Goal: Communication & Community: Answer question/provide support

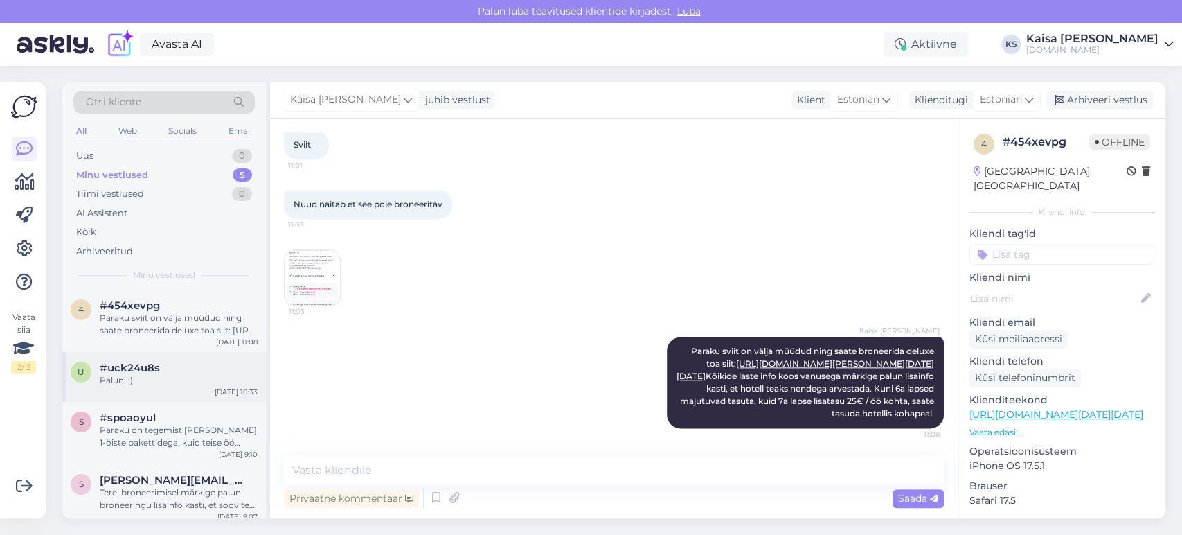
scroll to position [70, 0]
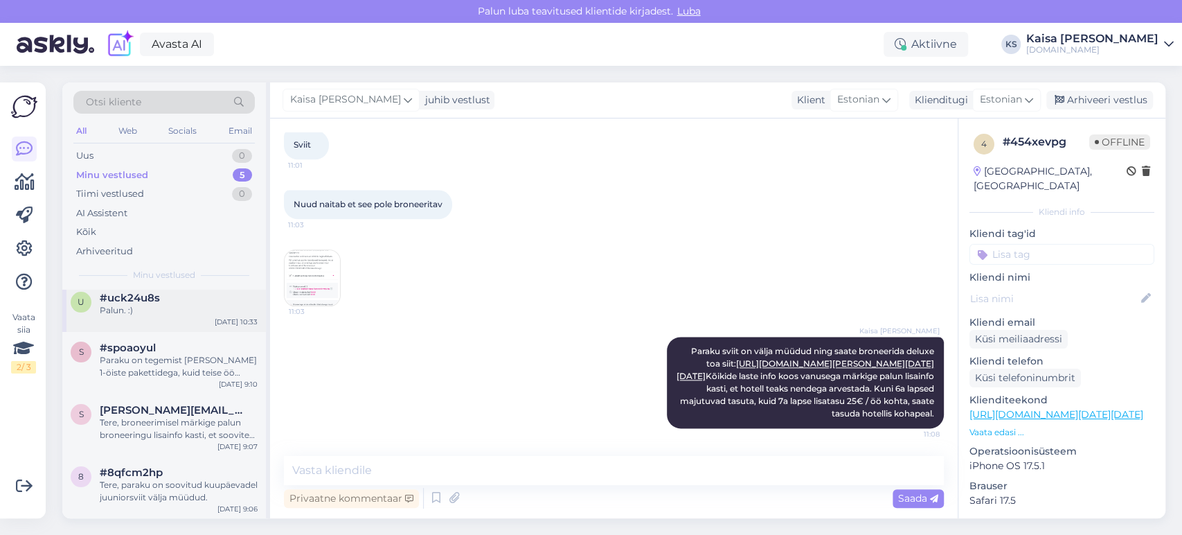
click at [157, 302] on span "#uck24u8s" at bounding box center [130, 297] width 60 height 12
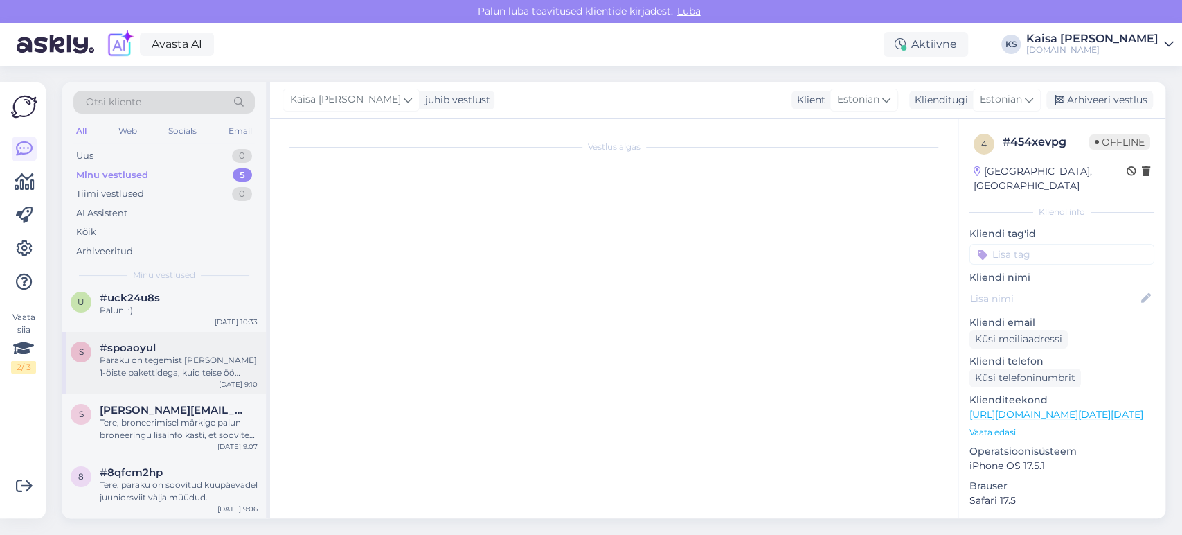
scroll to position [999, 0]
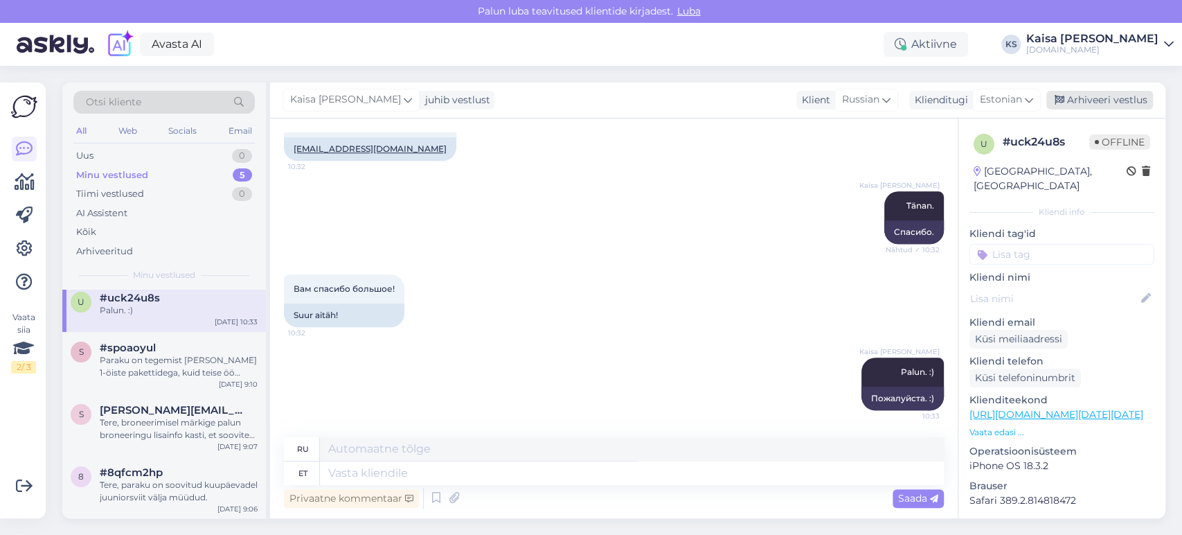
click at [1081, 104] on div "Arhiveeri vestlus" at bounding box center [1099, 100] width 107 height 19
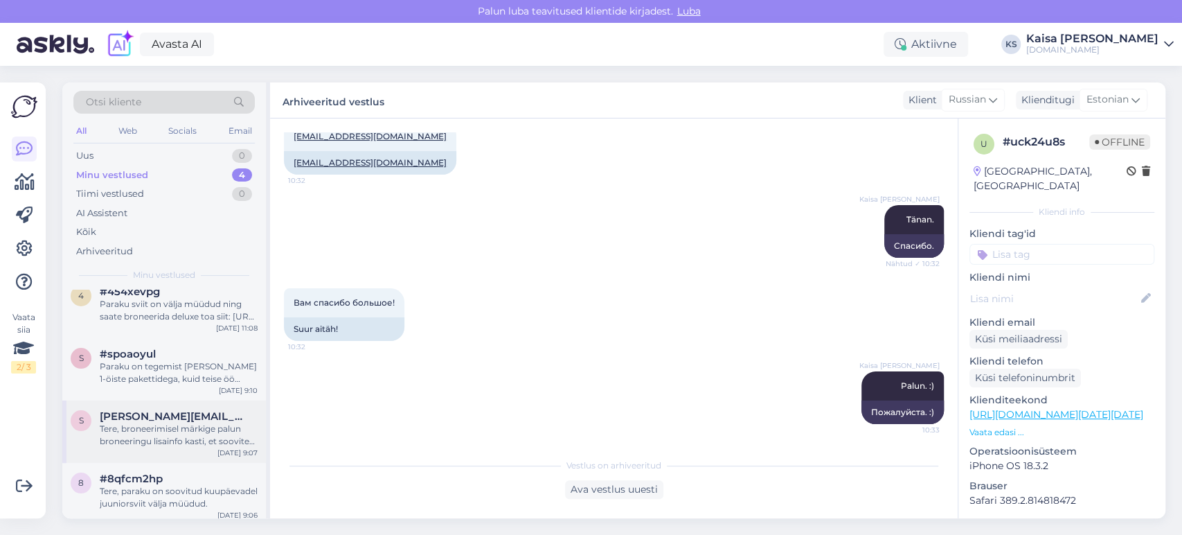
scroll to position [20, 0]
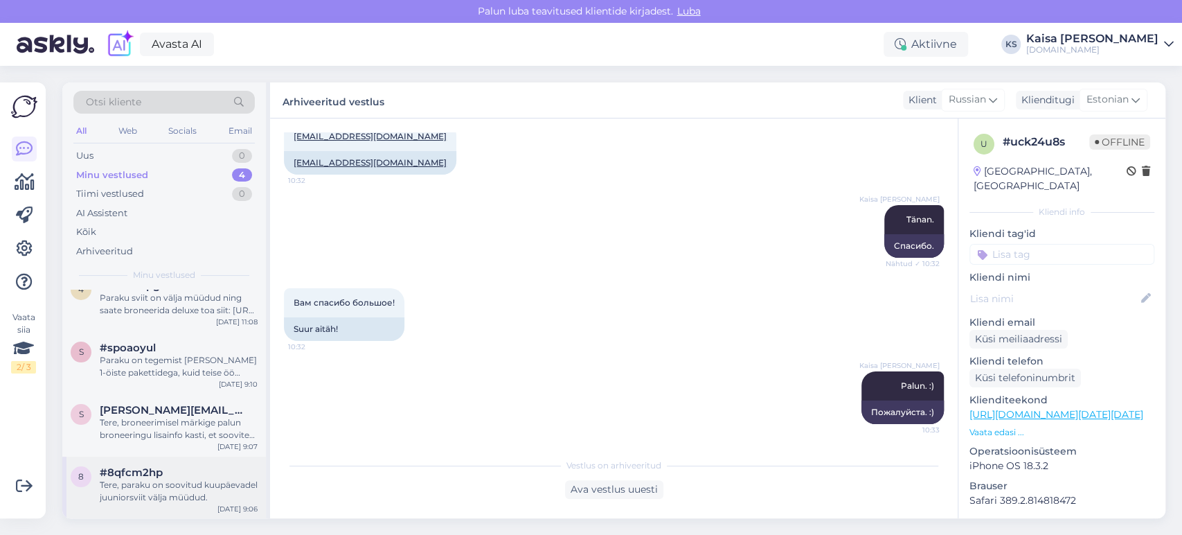
click at [167, 490] on div "Tere, paraku on soovitud kuupäevadel juuniorsviit välja müüdud." at bounding box center [179, 490] width 158 height 25
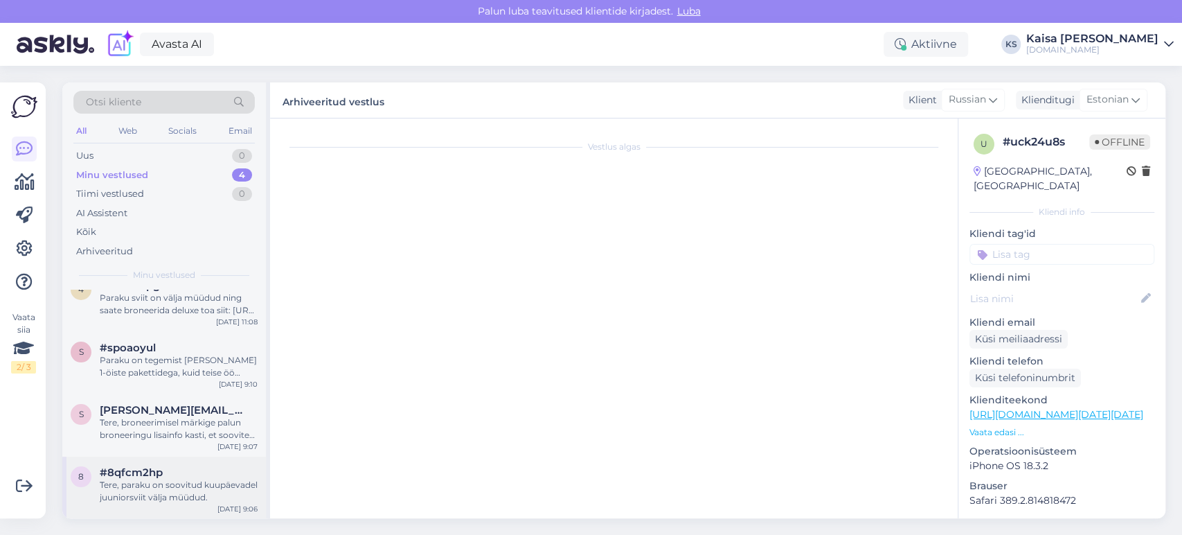
scroll to position [1219, 0]
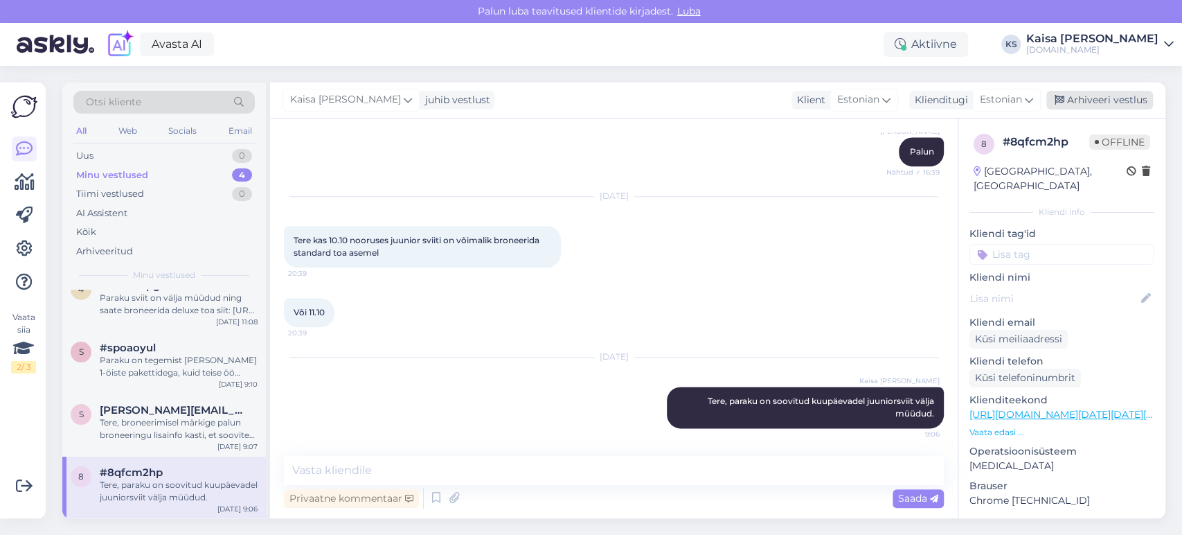
click at [1097, 95] on div "Arhiveeri vestlus" at bounding box center [1099, 100] width 107 height 19
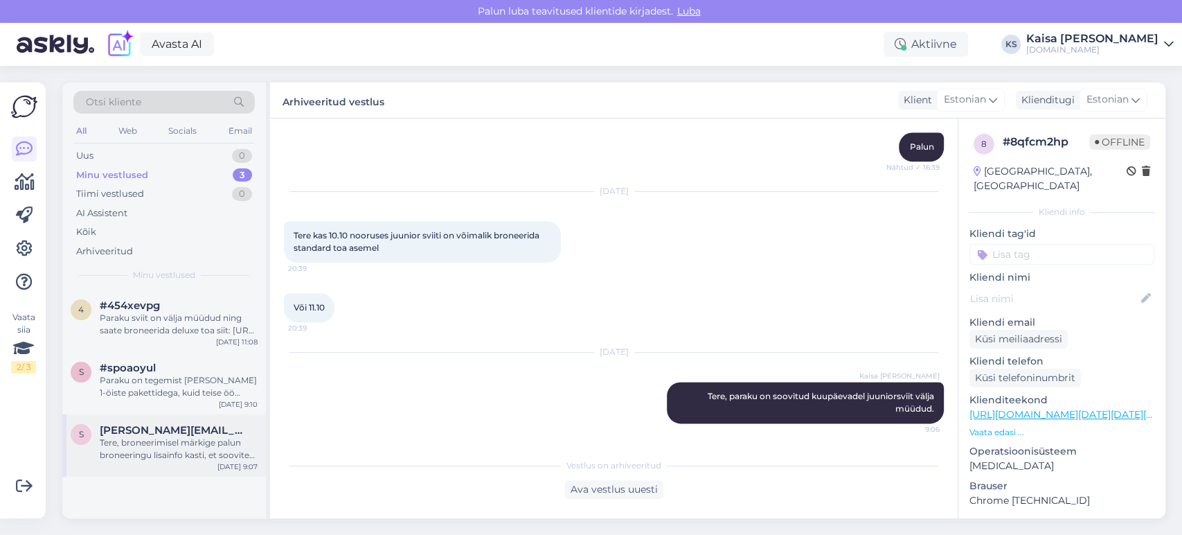
click at [150, 442] on div "Tere, broneerimisel märkige palun broneeringu lisainfo kasti, et soovite tuba s…" at bounding box center [179, 448] width 158 height 25
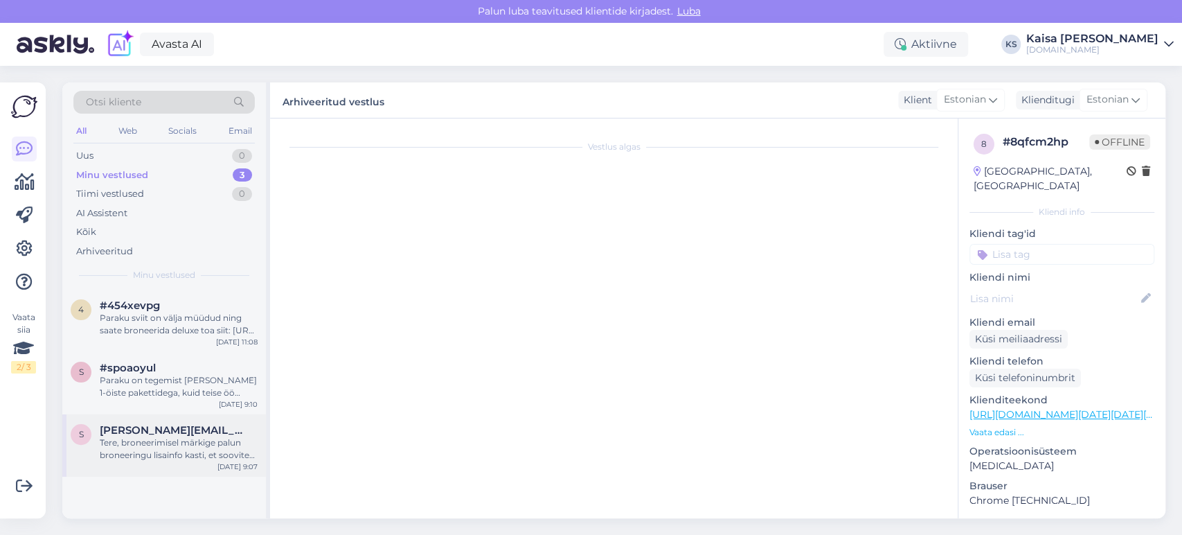
scroll to position [372, 0]
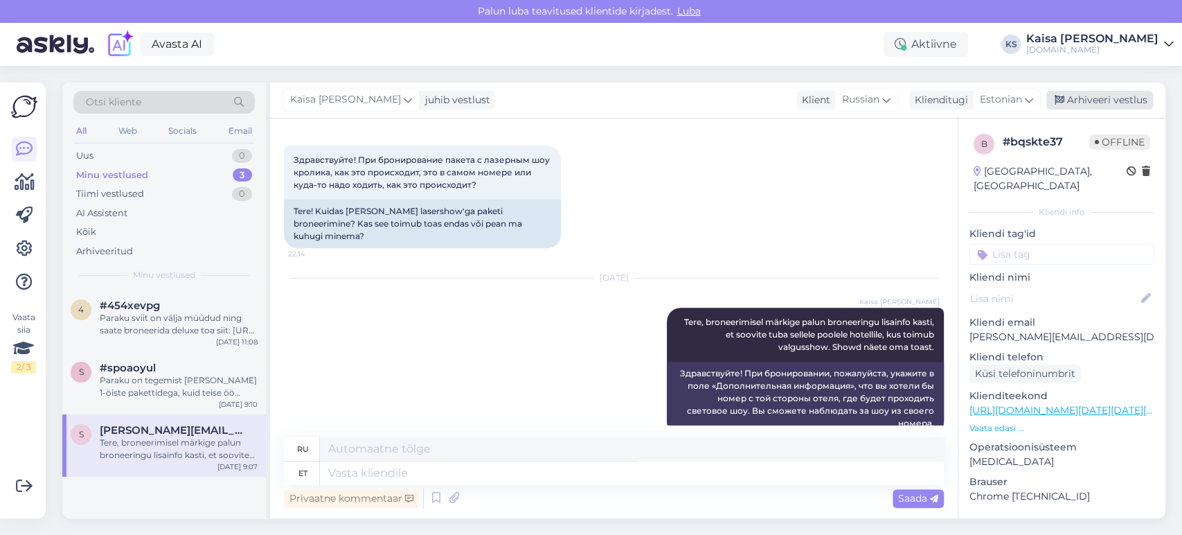
click at [1089, 91] on div "Arhiveeri vestlus" at bounding box center [1099, 100] width 107 height 19
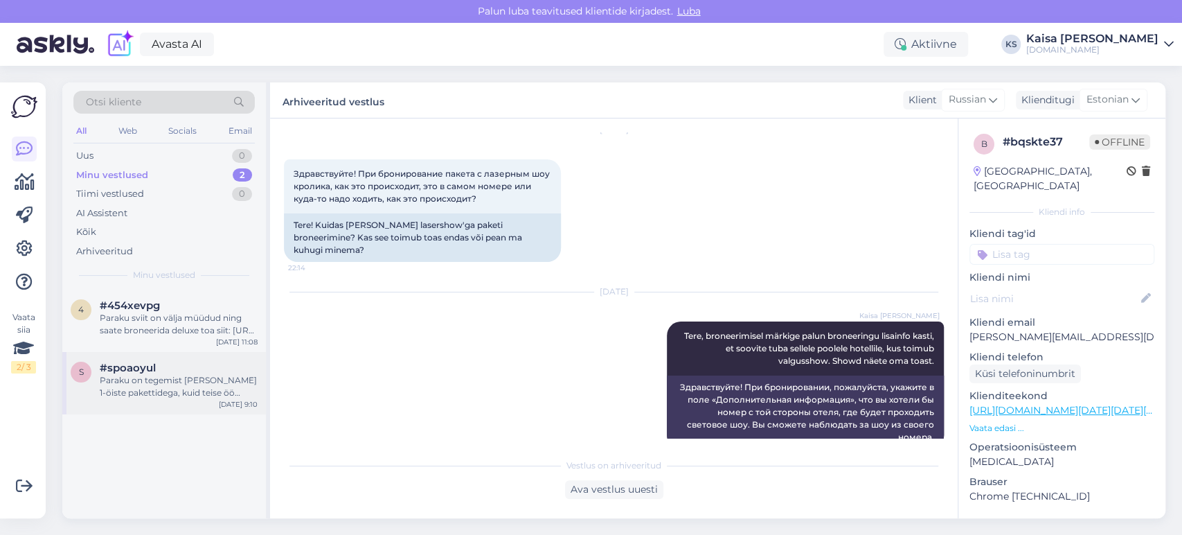
click at [161, 370] on div "#spoaoyul" at bounding box center [179, 367] width 158 height 12
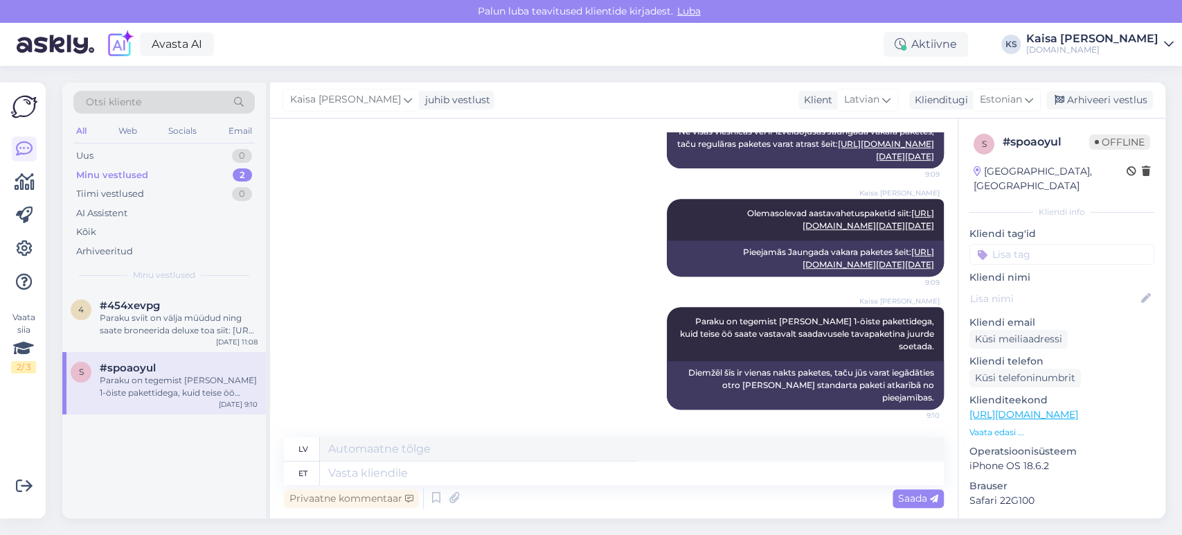
scroll to position [862, 0]
click at [1084, 102] on div "Arhiveeri vestlus" at bounding box center [1099, 100] width 107 height 19
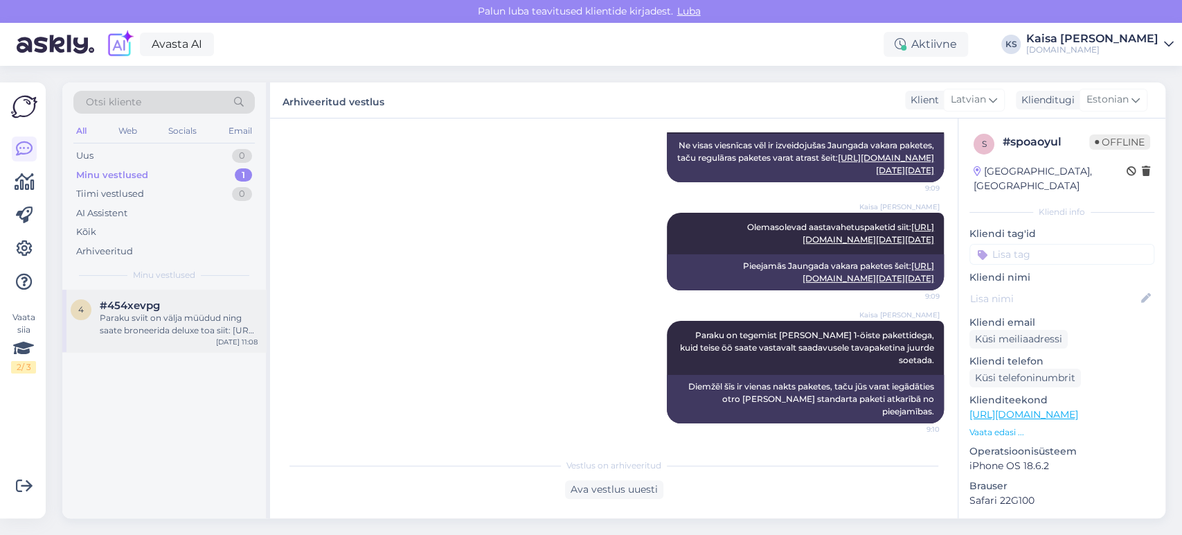
click at [179, 327] on div "Paraku sviit on välja müüdud ning saate broneerida deluxe toa siit: [URL][DOMAI…" at bounding box center [179, 324] width 158 height 25
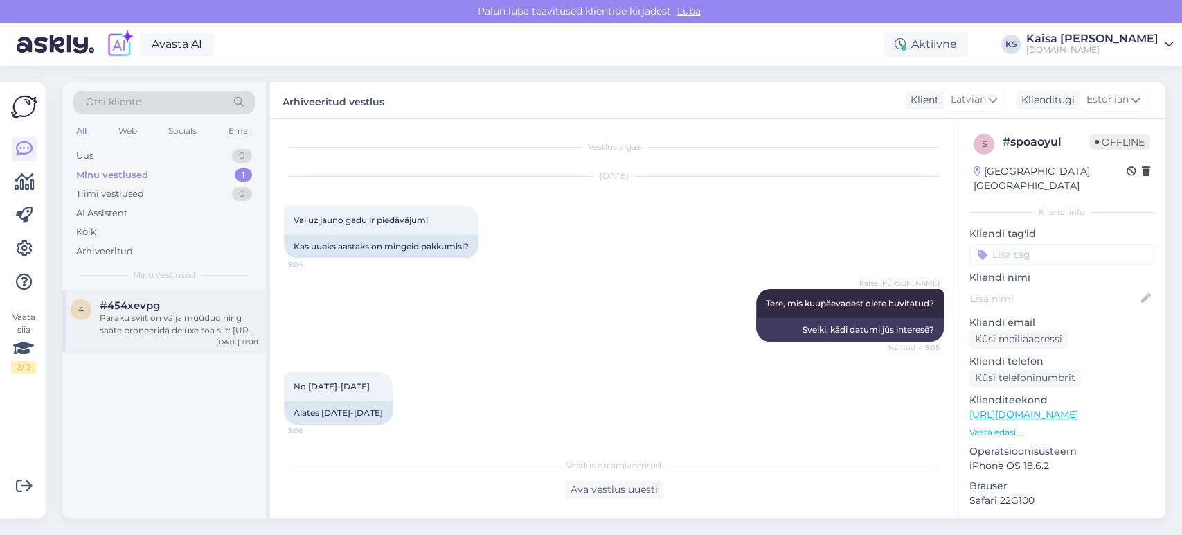
scroll to position [1172, 0]
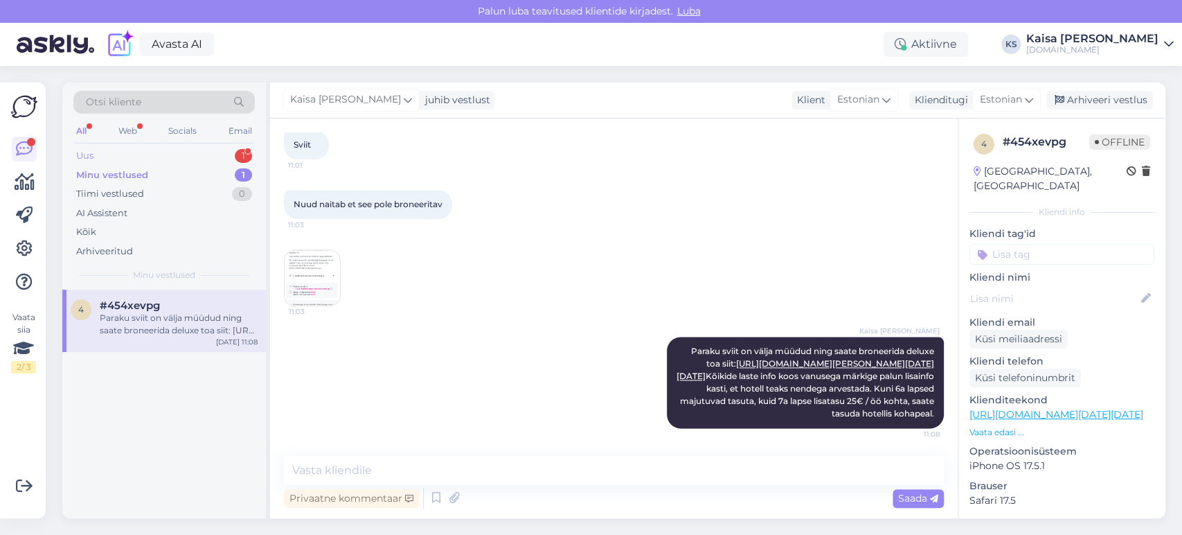
click at [201, 155] on div "Uus 1" at bounding box center [163, 155] width 181 height 19
click at [174, 321] on div "Добрый день. Вчера забронировал отель на 4 персоны 2 номера, estonia medical sp…" at bounding box center [179, 324] width 158 height 25
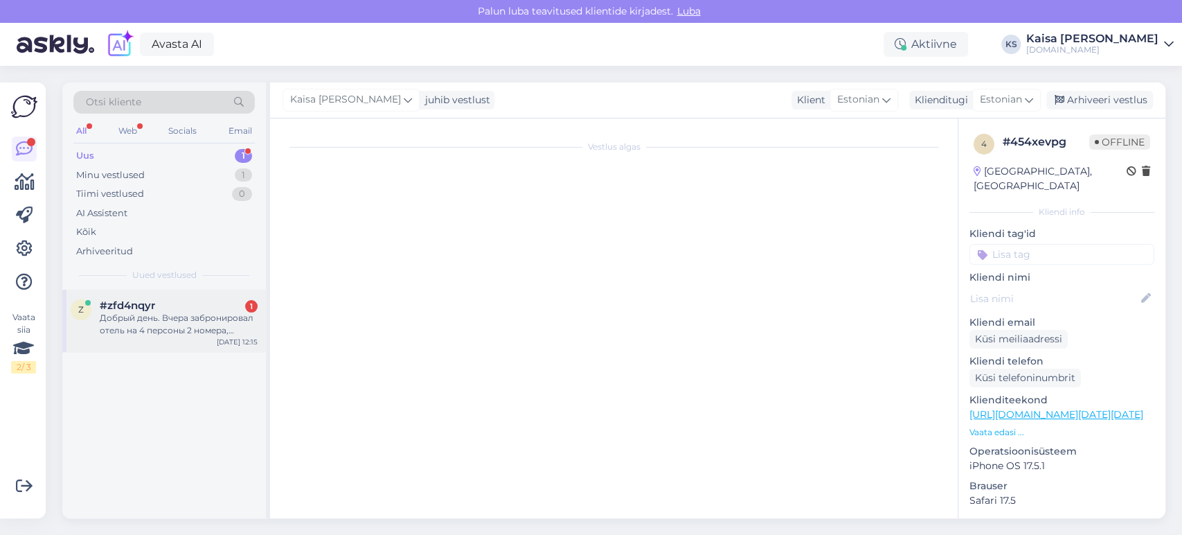
scroll to position [0, 0]
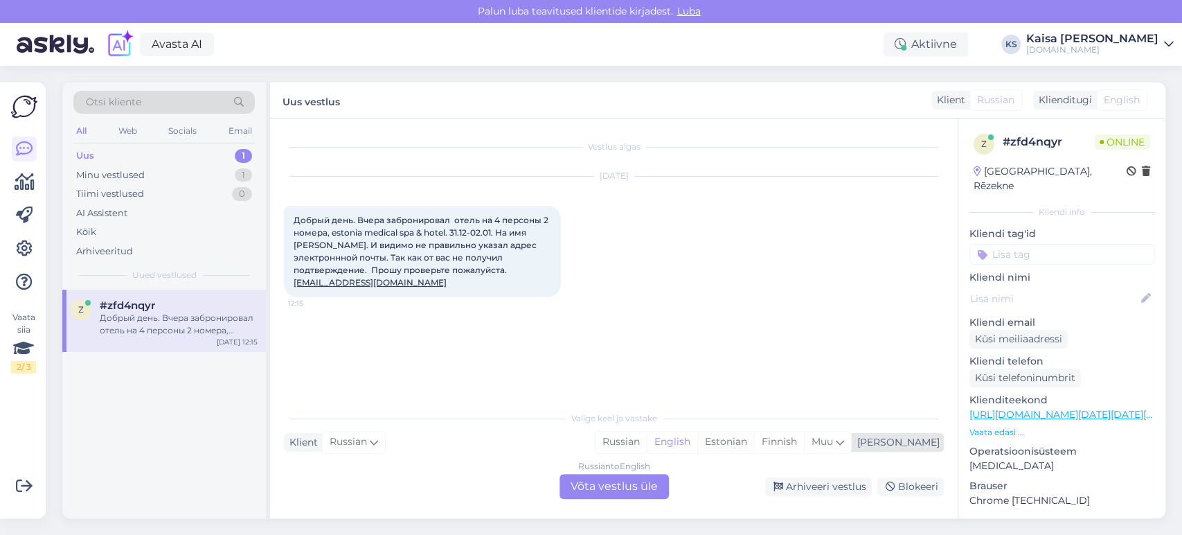
click at [754, 442] on div "Estonian" at bounding box center [725, 441] width 57 height 21
click at [643, 486] on div "Russian to Estonian Võta vestlus üle" at bounding box center [613, 486] width 109 height 25
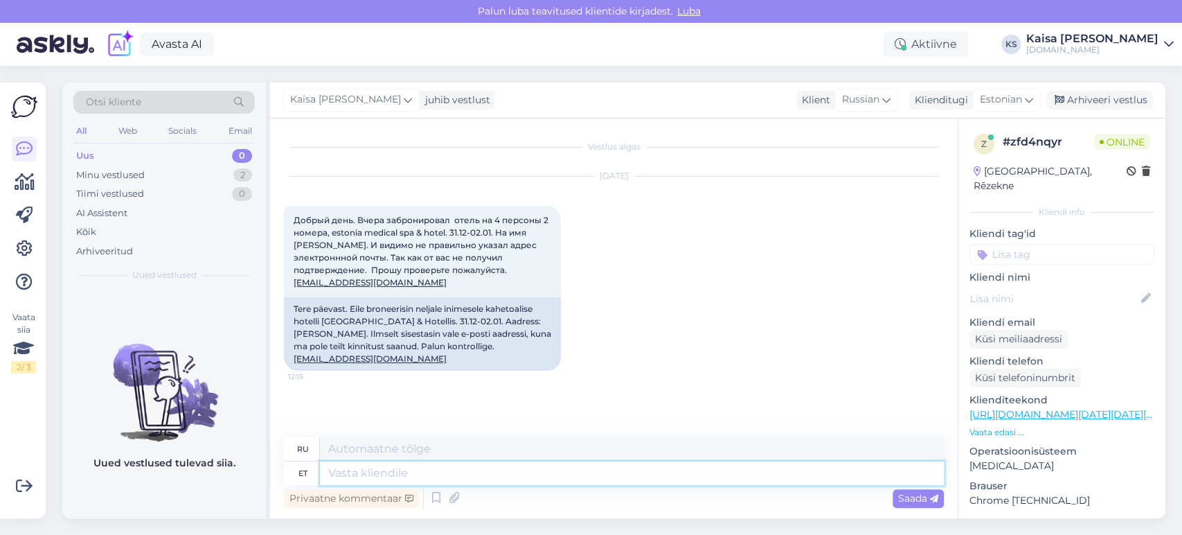
click at [592, 480] on textarea at bounding box center [632, 473] width 624 height 24
type textarea "Tere p"
type textarea "Привет"
type textarea "Tere päevast,"
type textarea "Добрый день,"
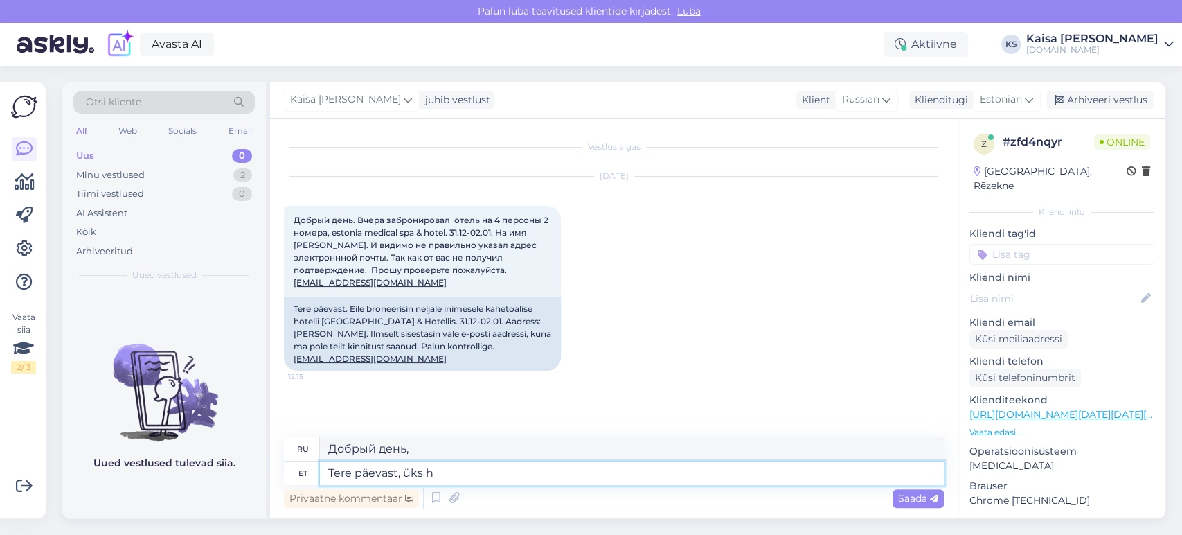
type textarea "Tere päevast, üks he"
type textarea "Добрый день, один"
type textarea "Tere päevast, üks hetk, ko"
type textarea "Добрый день, одну минуту,"
type textarea "Tere päevast, üks hetk, kohe uuri"
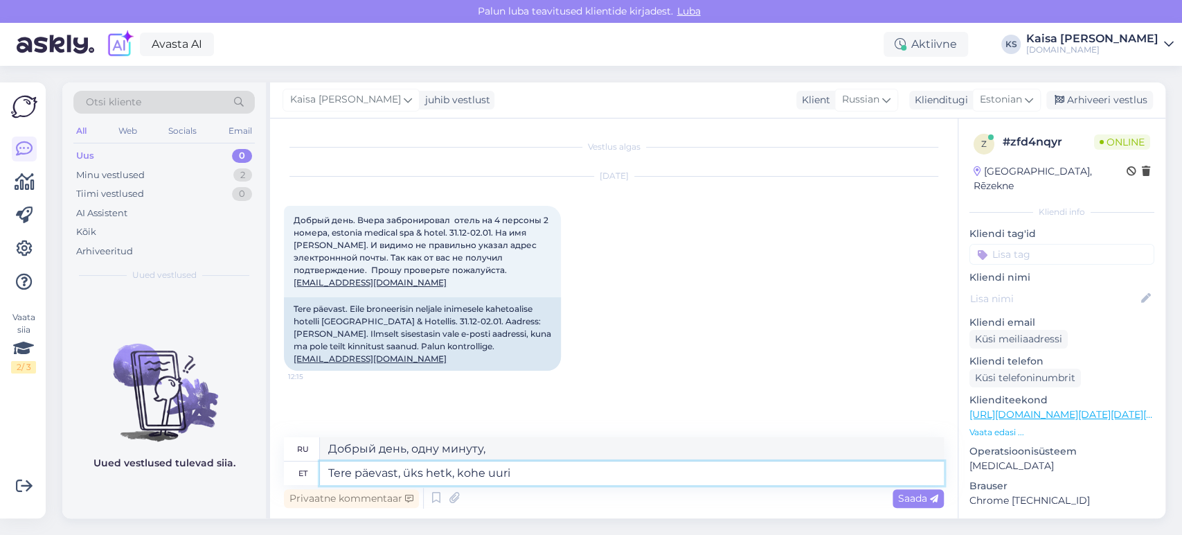
type textarea "Добрый день, одну минуту, прямо сейчас"
type textarea "Tere päevast, üks hetk, kohe uurin."
type textarea "Добрый день, минутку, я проверю."
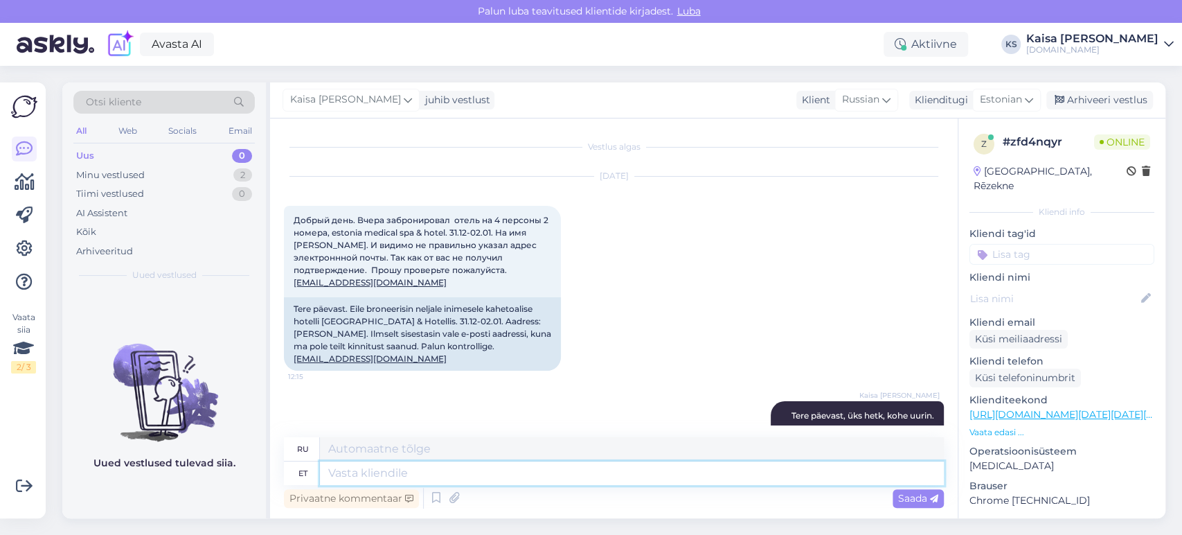
scroll to position [44, 0]
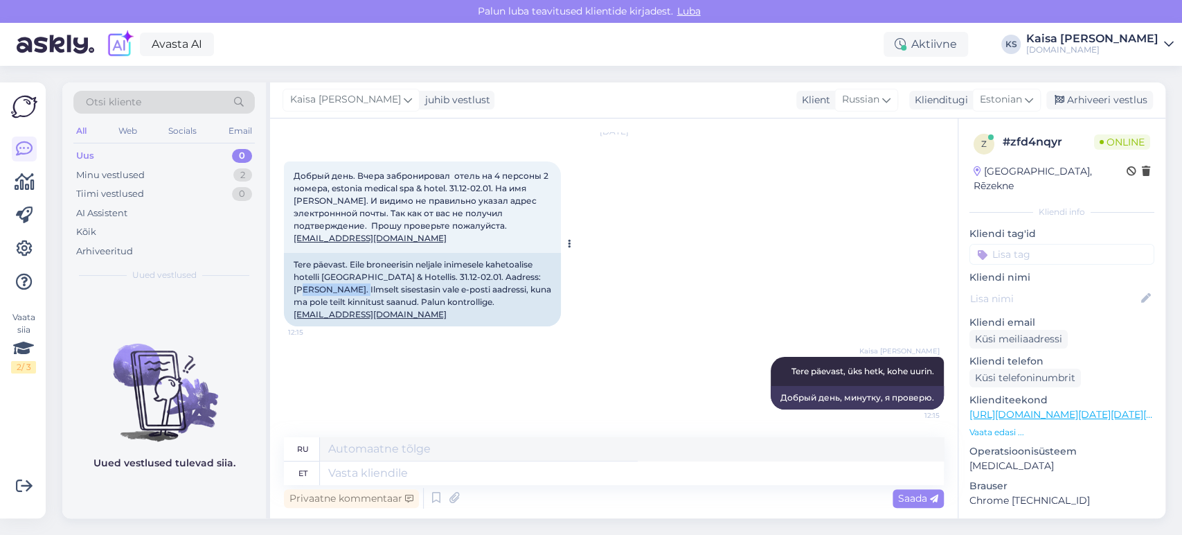
drag, startPoint x: 347, startPoint y: 291, endPoint x: 294, endPoint y: 290, distance: 53.3
click at [294, 290] on div "Tere päevast. Eile broneerisin neljale inimesele kahetoalise hotelli [GEOGRAPHI…" at bounding box center [422, 289] width 277 height 73
copy div "[PERSON_NAME]"
drag, startPoint x: 367, startPoint y: 314, endPoint x: 295, endPoint y: 316, distance: 72.0
click at [294, 316] on div "Tere päevast. Eile broneerisin neljale inimesele kahetoalise hotelli [GEOGRAPHI…" at bounding box center [422, 289] width 277 height 73
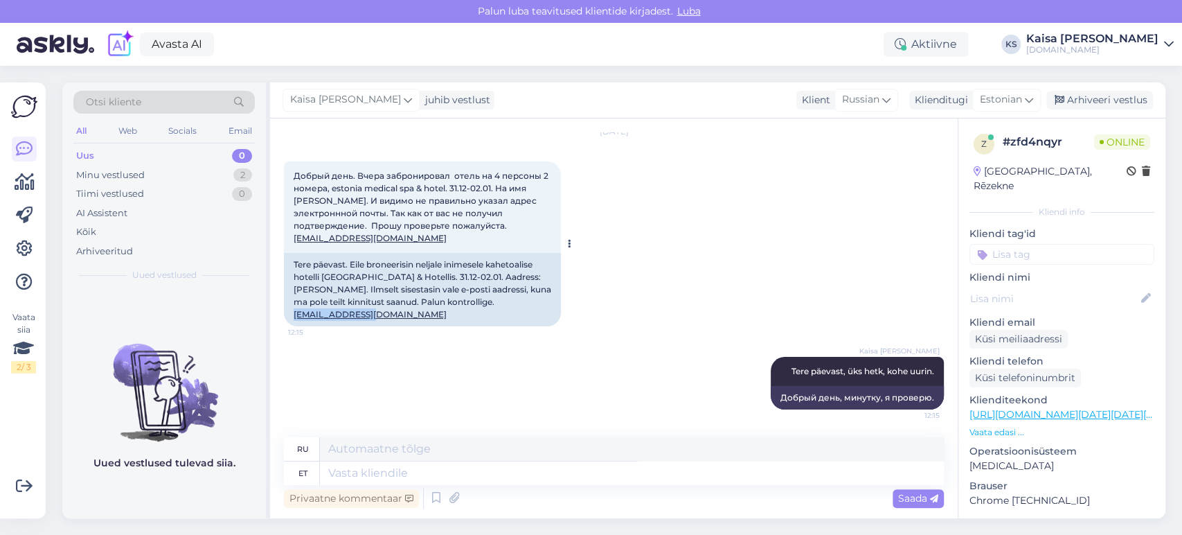
copy link "[EMAIL_ADDRESS][DOMAIN_NAME]"
click at [736, 469] on textarea at bounding box center [632, 473] width 624 height 24
type textarea "Saat"
type textarea "Ты"
type textarea "Saatsin u"
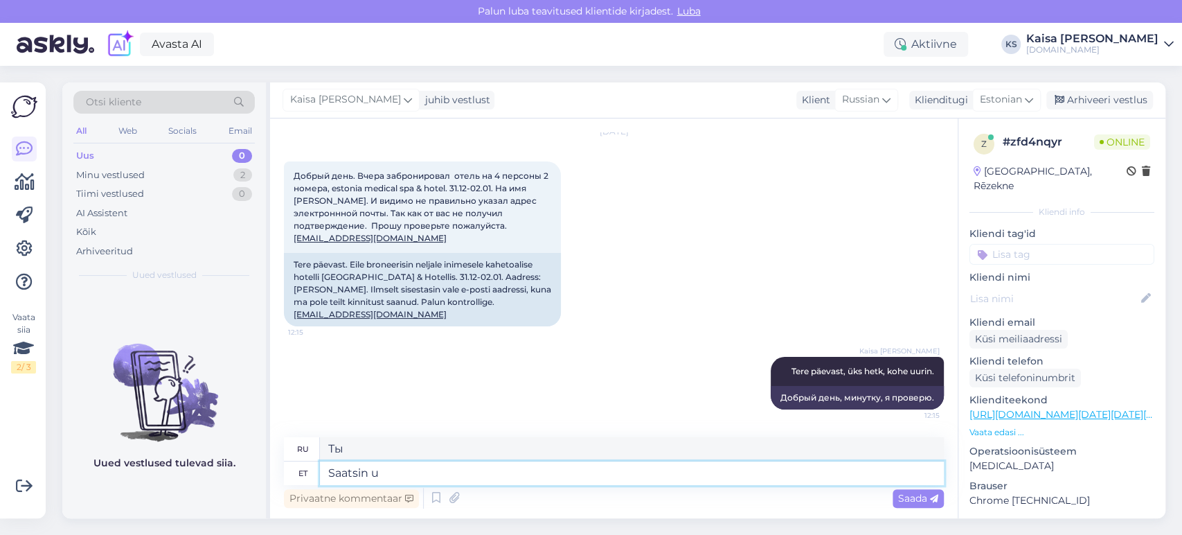
type textarea "Я послал"
type textarea "Saatsin uue ki"
type textarea "Я отправил новый"
type textarea "Saatsin uue kinnituskirja vä"
type textarea "Я отправил новое письмо с подтверждением."
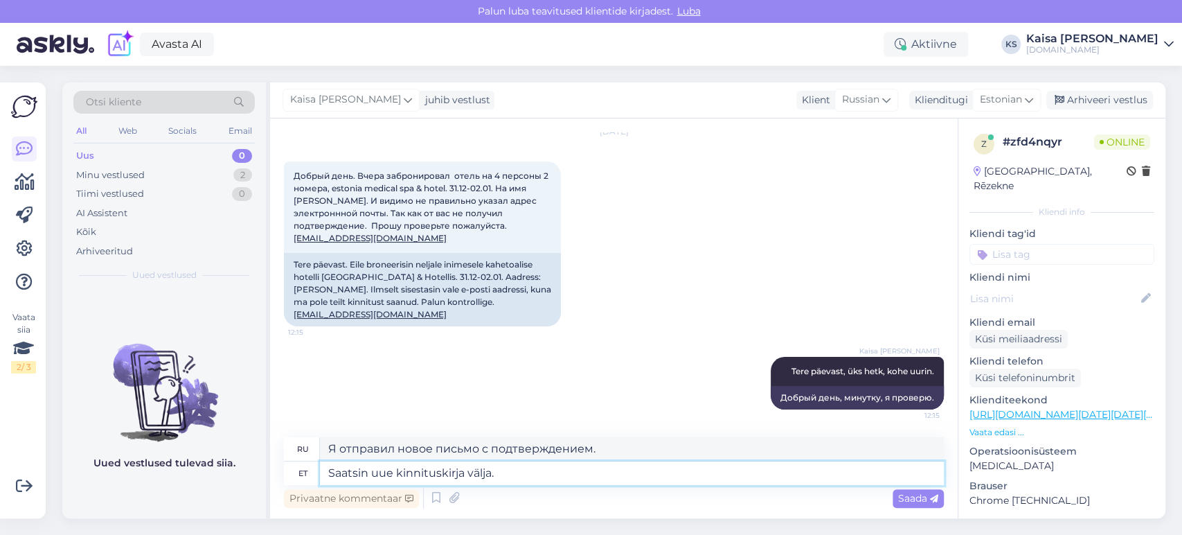
type textarea "Saatsin uue kinnituskirja välja. K"
type textarea "Я отправил новое письмо-подтверждение."
type textarea "Saatsin uue kinnituskirja välja. Kas see jõ"
type textarea "Я отправил новое письмо-подтверждение. Это?"
type textarea "Saatsin uue kinnituskirja välja. Kas see jõudis T"
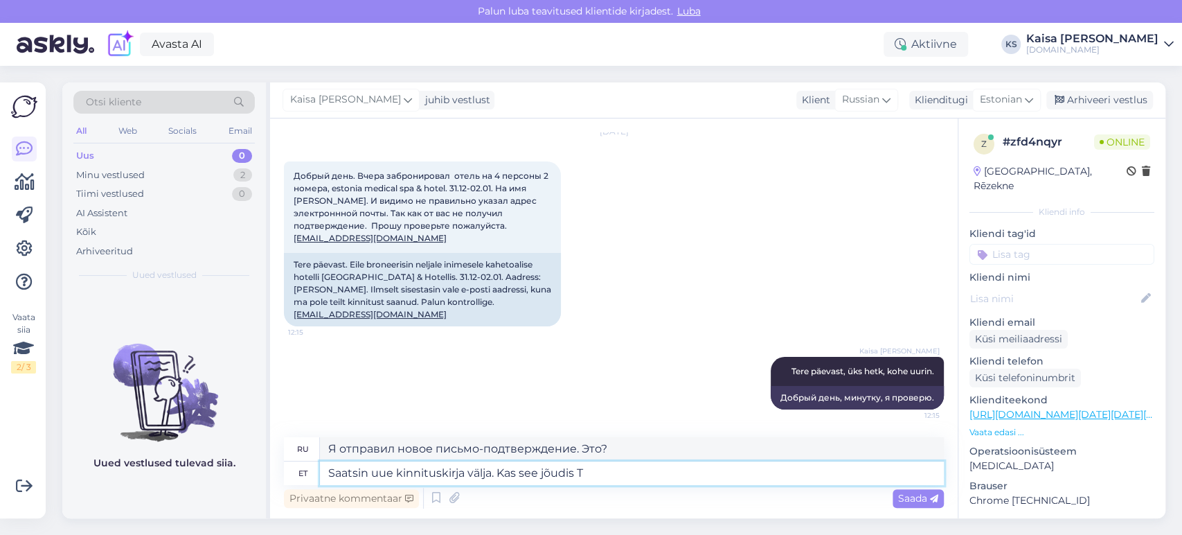
type textarea "Я отправил новое письмо-подтверждение. Оно дошло?"
type textarea "Saatsin uue kinnituskirja välja. Kas see jõudis [PERSON_NAME]?"
type textarea "Я отправил вам новое письмо-подтверждение. Оно дошло до вас?"
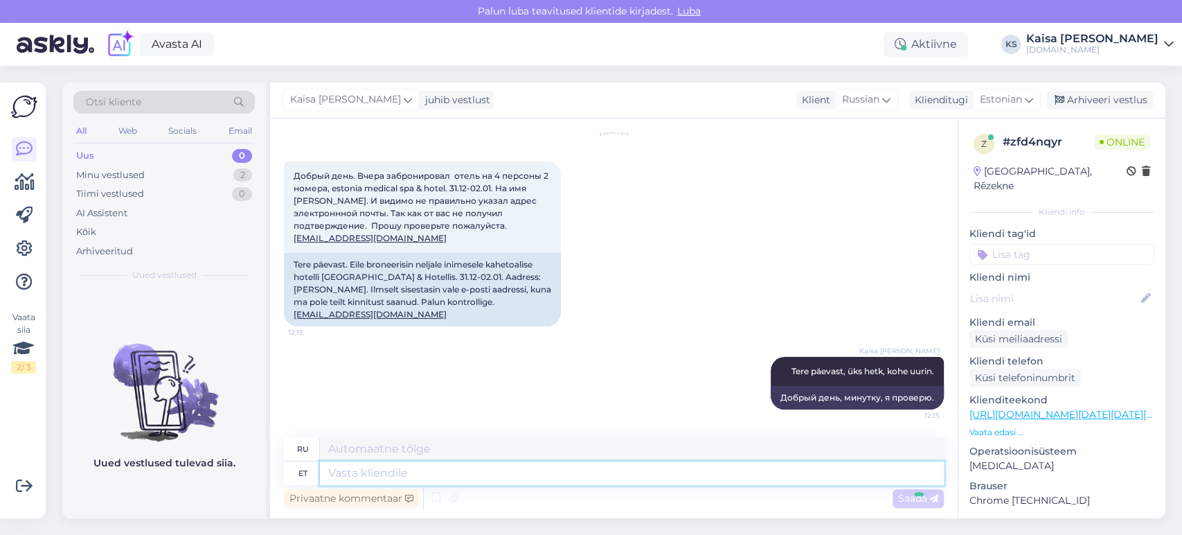
scroll to position [139, 0]
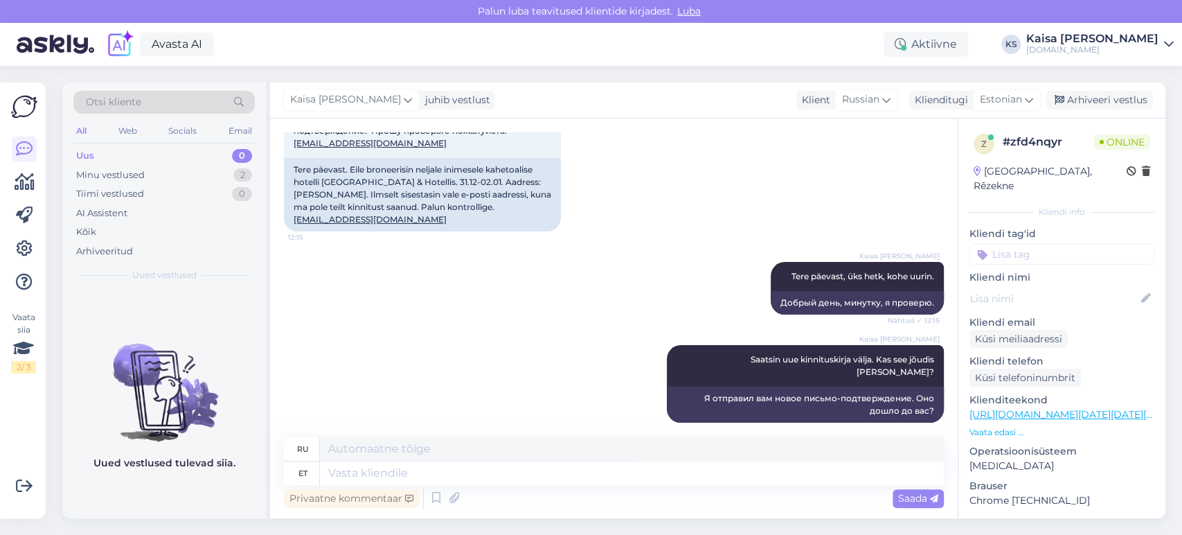
click at [646, 254] on div "Kaisa [PERSON_NAME] Tere päevast, üks hetk, kohe uurin. Nähtud ✓ 12:15 Добрый д…" at bounding box center [614, 287] width 660 height 83
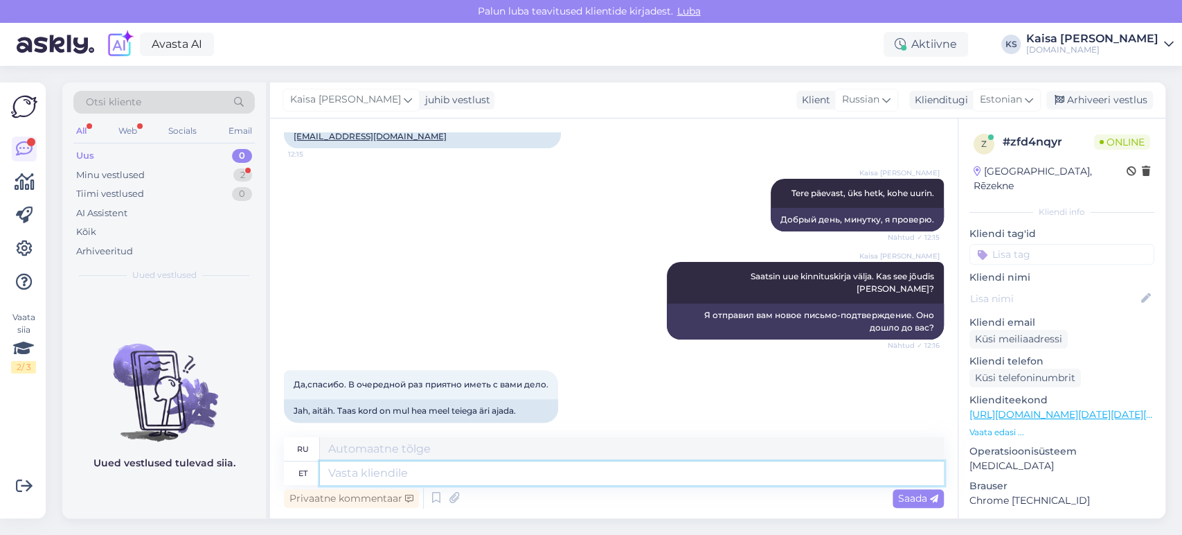
click at [510, 469] on textarea at bounding box center [632, 473] width 624 height 24
type textarea "Suurepärane, p"
type textarea "Отличный,"
type textarea "Suurepärane, palun :"
type textarea "Отлично, пожалуйста."
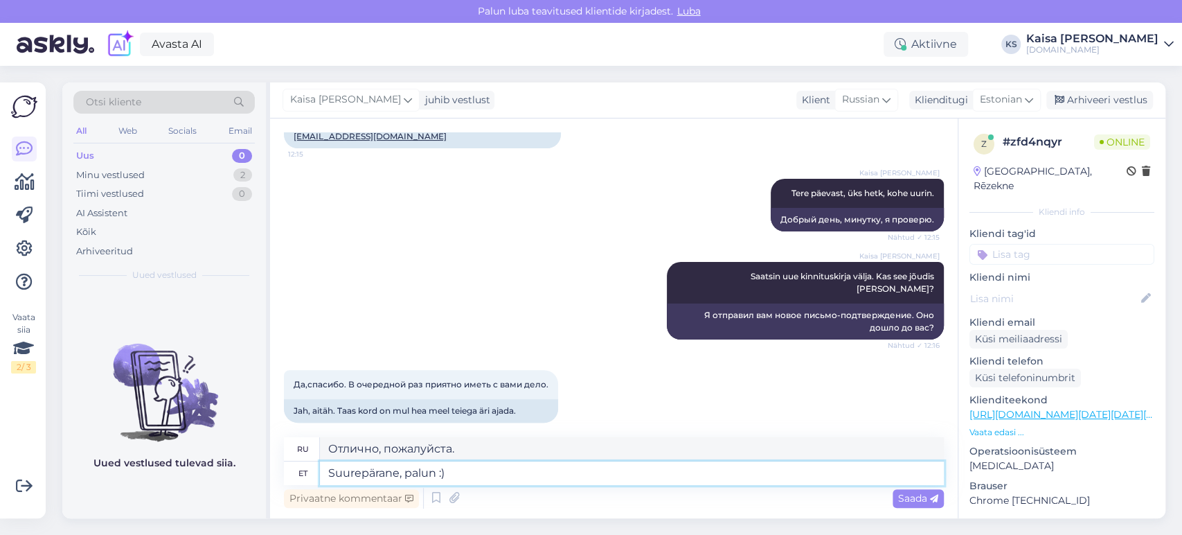
type textarea "Suurepärane, palun :)"
type textarea "Отлично, пожалуйста :)"
